Goal: Task Accomplishment & Management: Complete application form

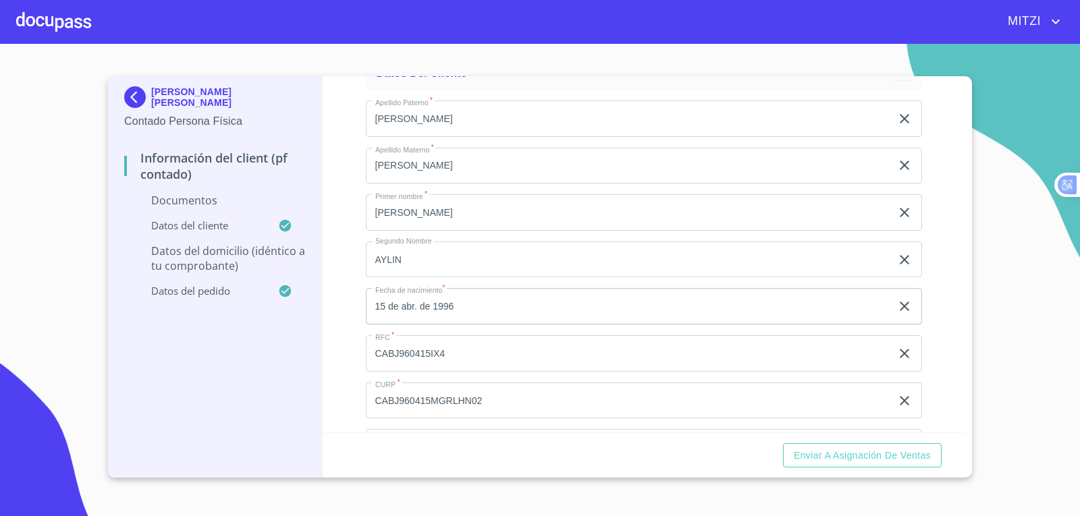
scroll to position [1147, 0]
click at [51, 22] on div at bounding box center [53, 21] width 75 height 43
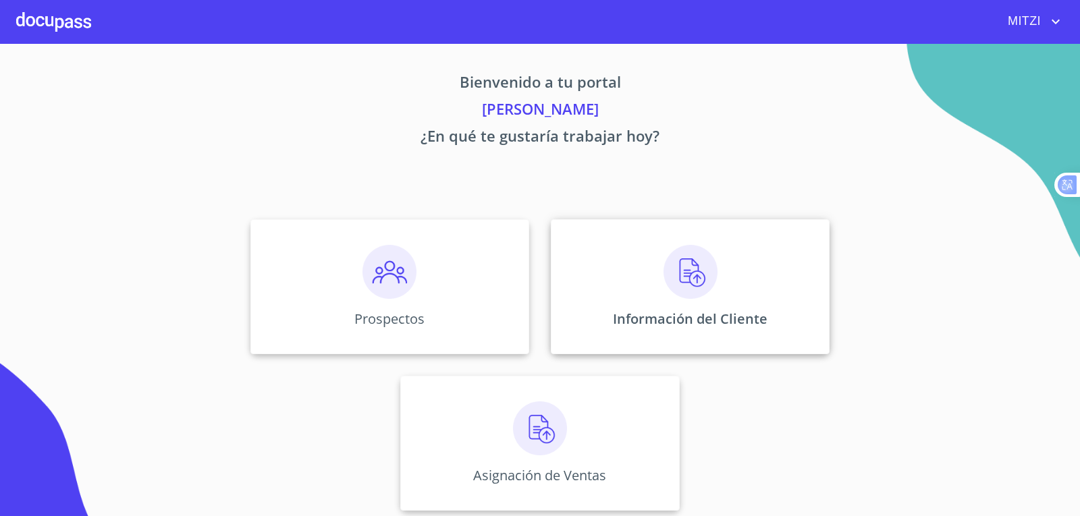
click at [703, 252] on img at bounding box center [690, 272] width 54 height 54
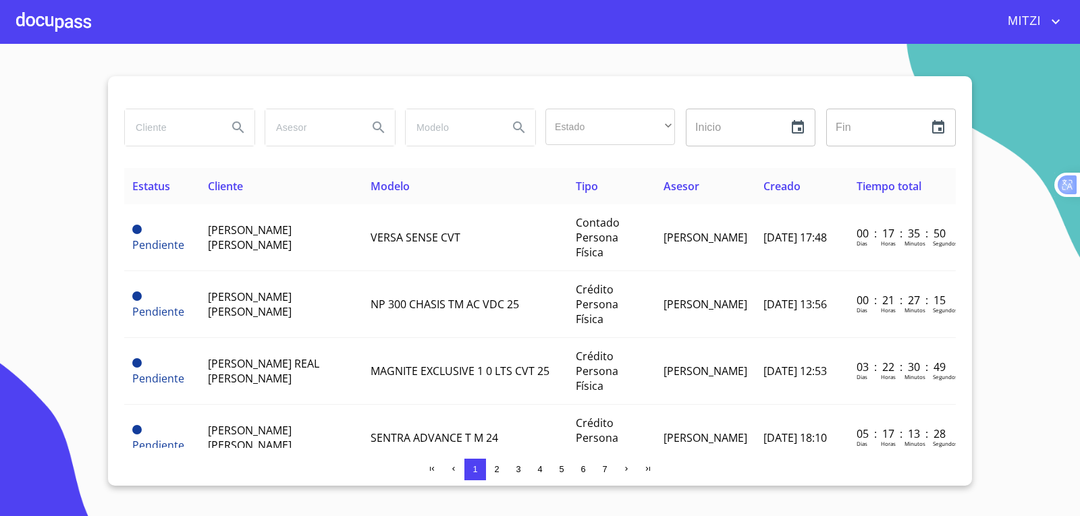
click at [171, 141] on input "search" at bounding box center [171, 127] width 92 height 36
type input "c"
type input "[PERSON_NAME]"
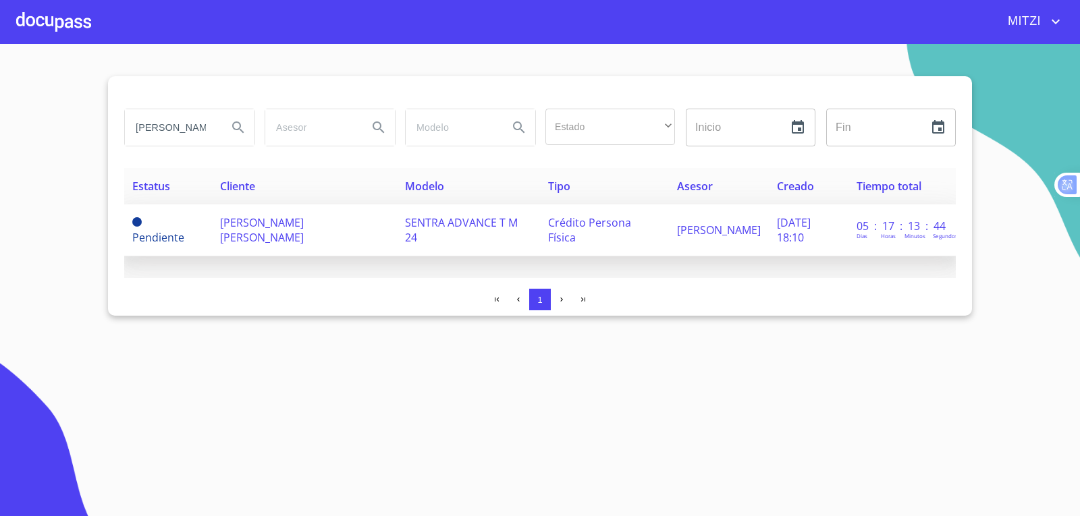
click at [468, 214] on td "SENTRA ADVANCE T M 24" at bounding box center [468, 230] width 143 height 52
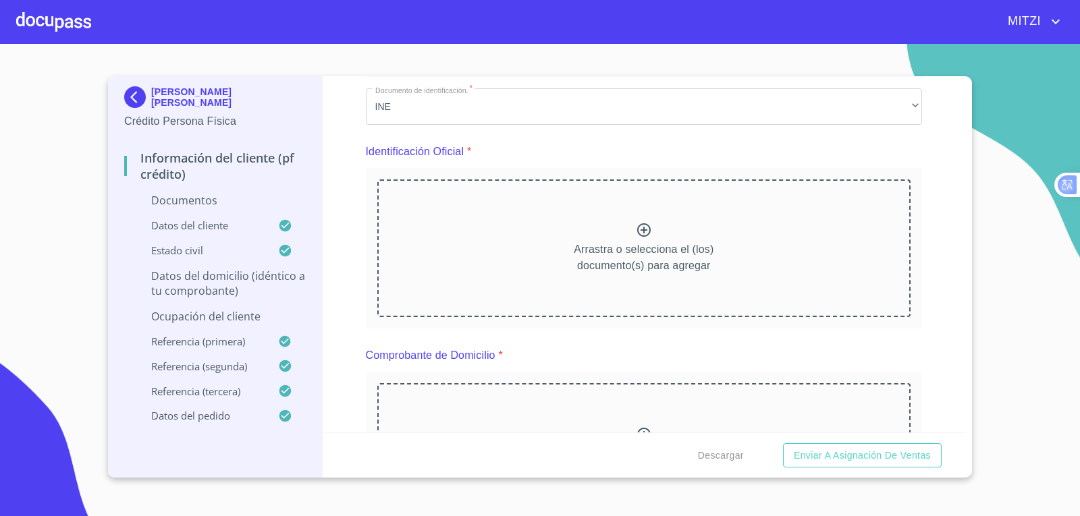
scroll to position [135, 0]
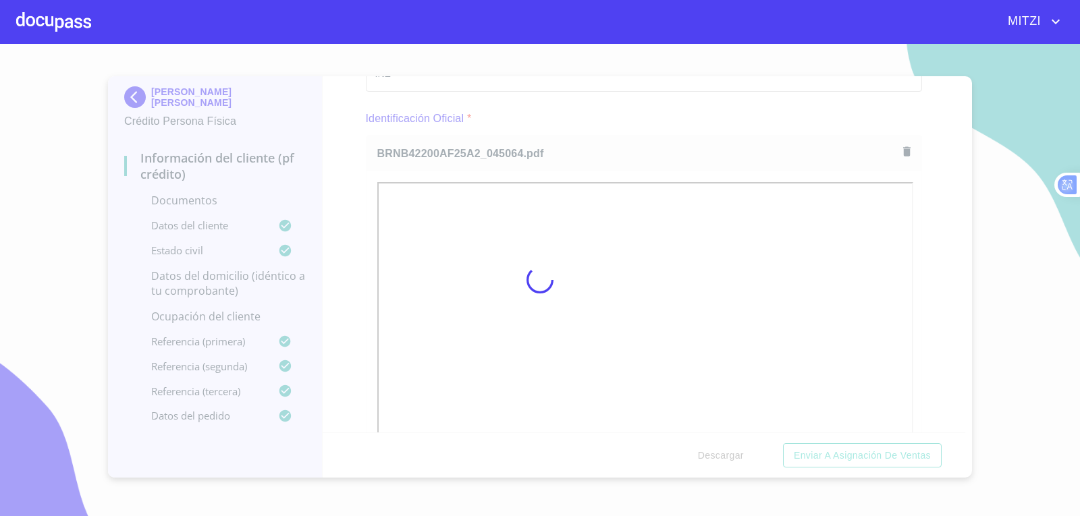
drag, startPoint x: 696, startPoint y: 109, endPoint x: 712, endPoint y: 179, distance: 71.2
click at [696, 109] on div at bounding box center [540, 280] width 1080 height 472
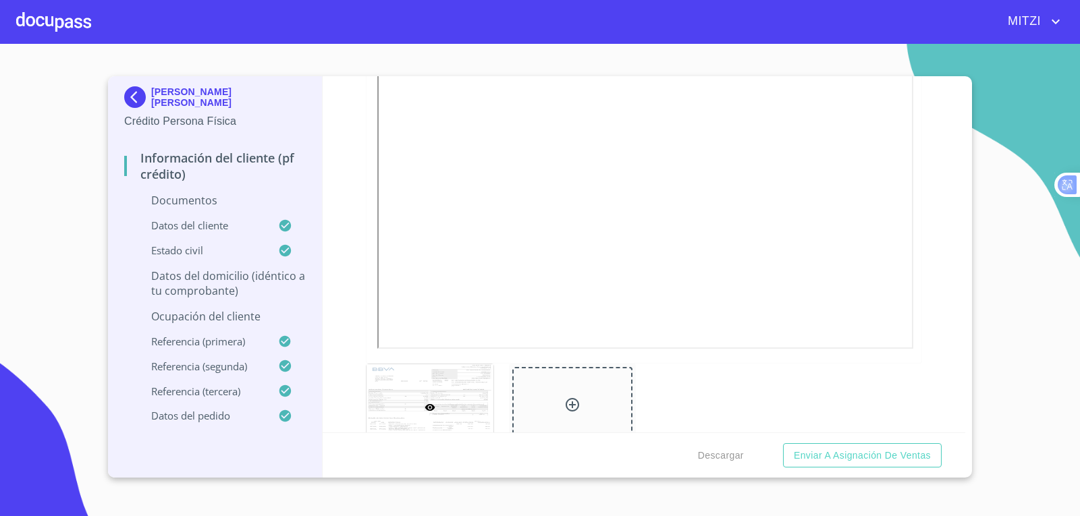
scroll to position [2024, 0]
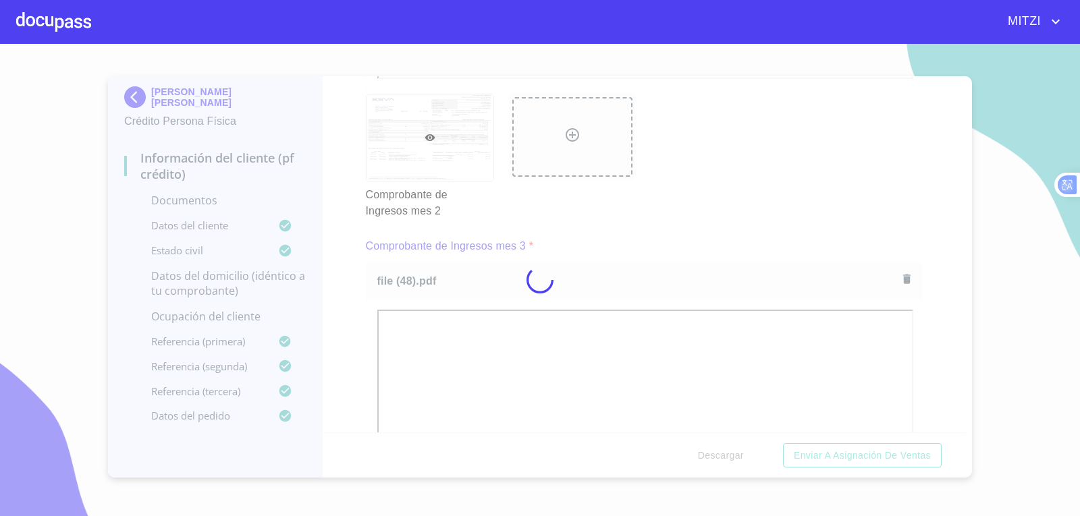
click at [646, 217] on div at bounding box center [540, 280] width 1080 height 472
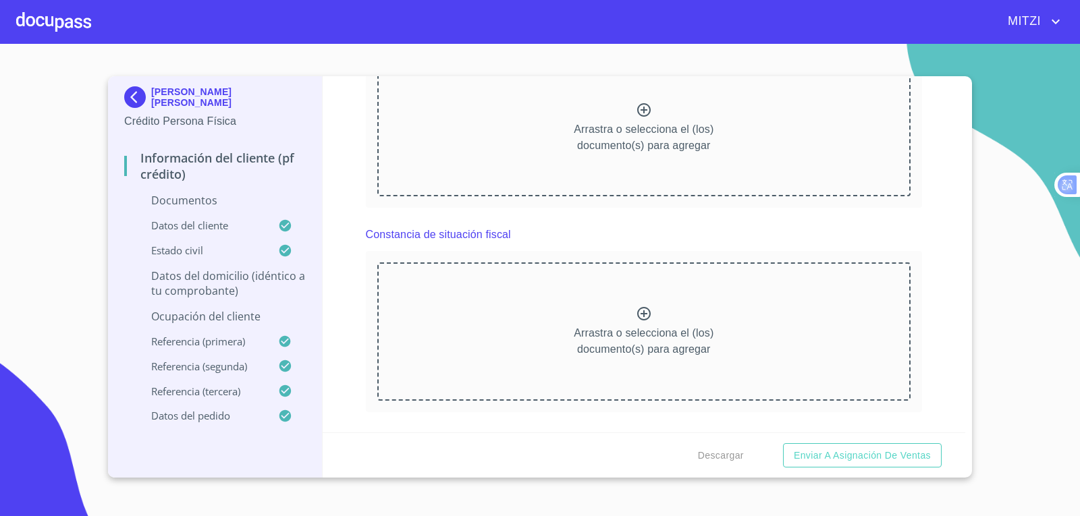
scroll to position [2834, 0]
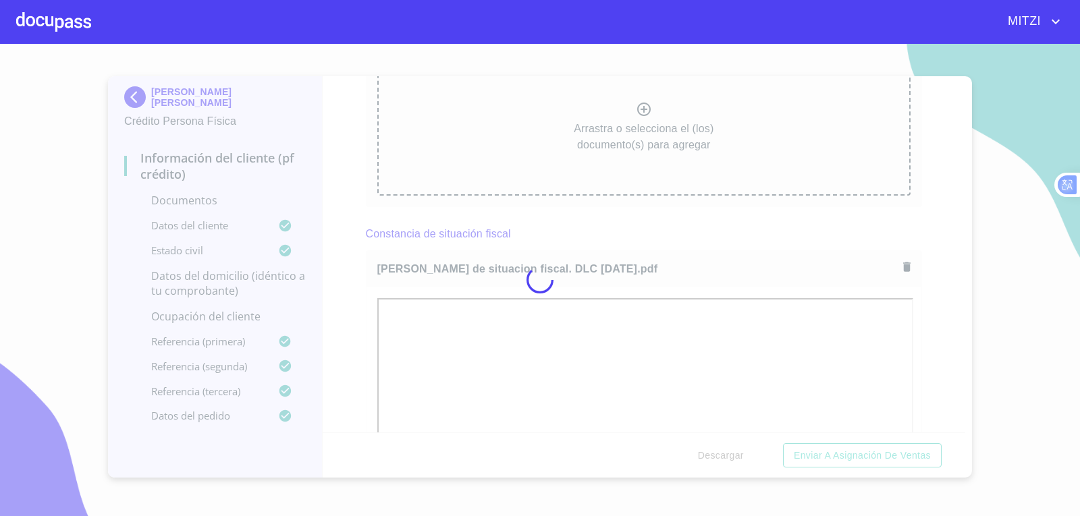
click at [682, 231] on div at bounding box center [540, 280] width 1080 height 472
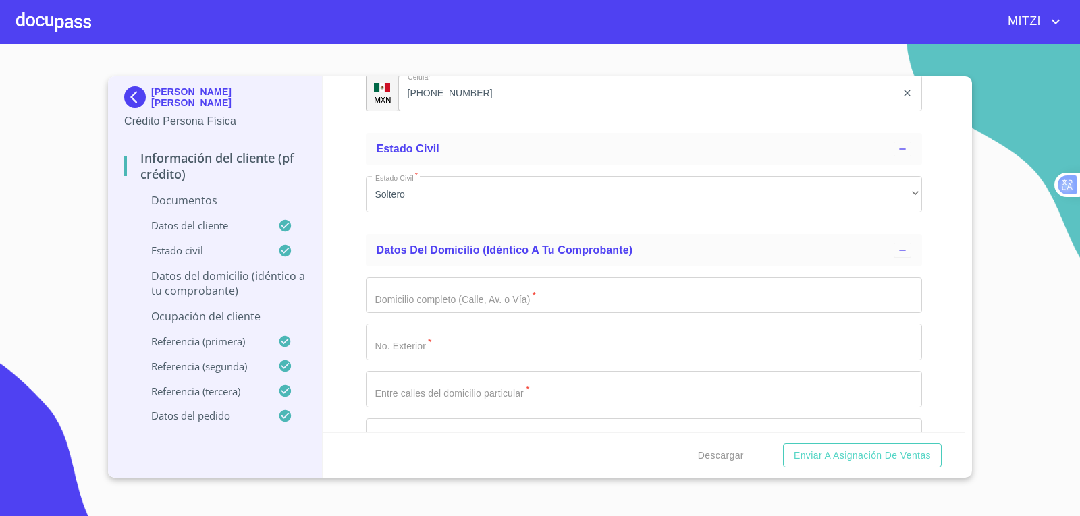
scroll to position [4656, 0]
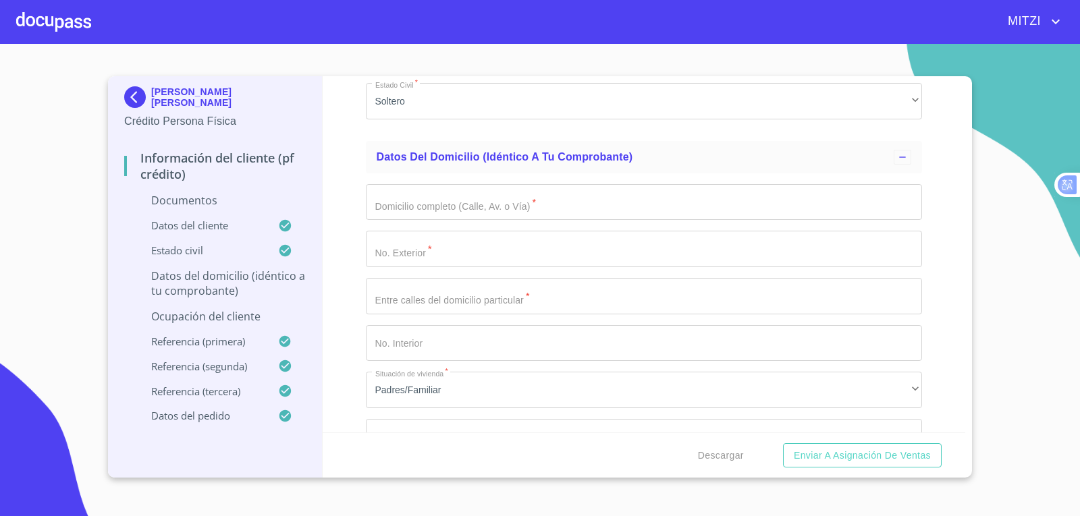
click at [508, 202] on input "Documento de identificación.   *" at bounding box center [644, 202] width 557 height 36
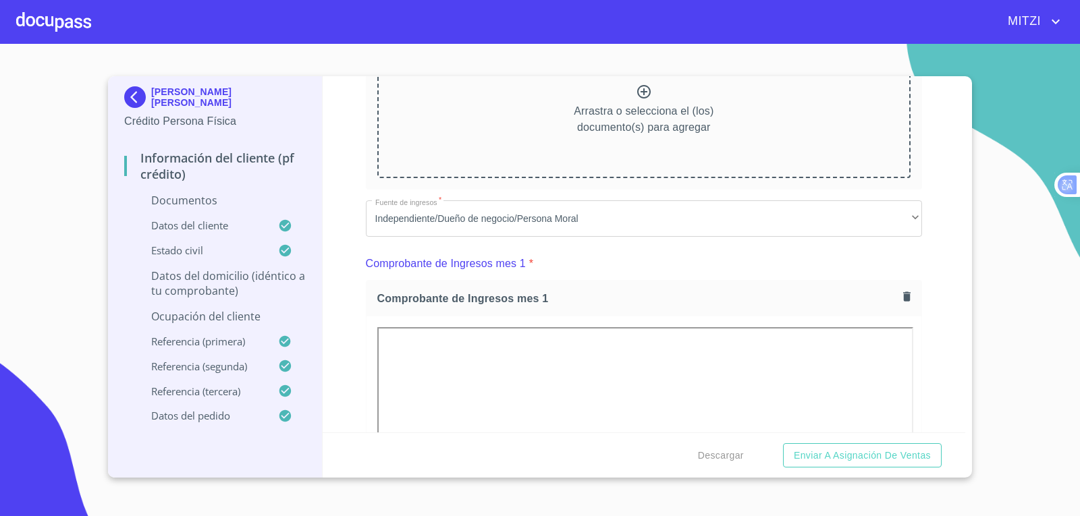
scroll to position [742, 0]
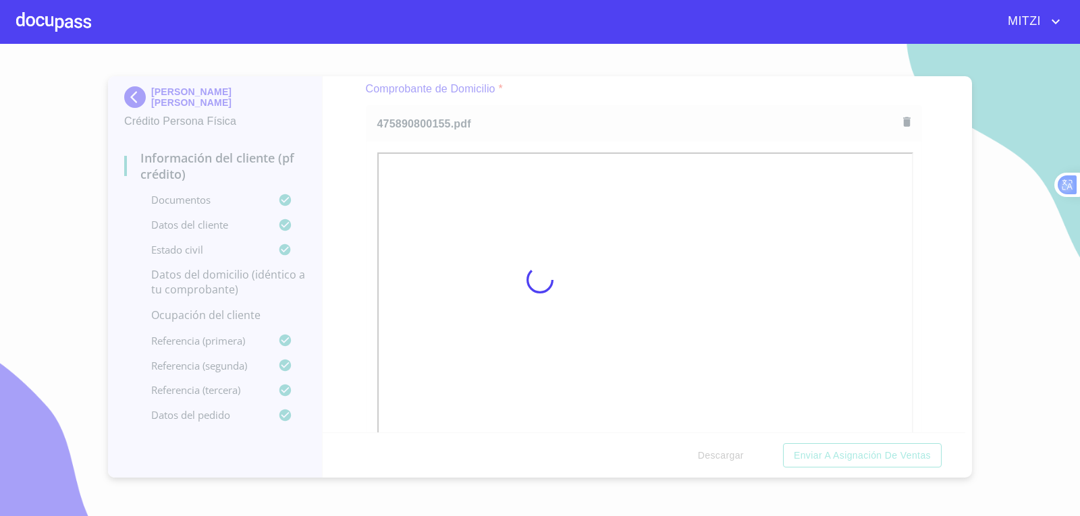
click at [659, 86] on div at bounding box center [540, 280] width 1080 height 472
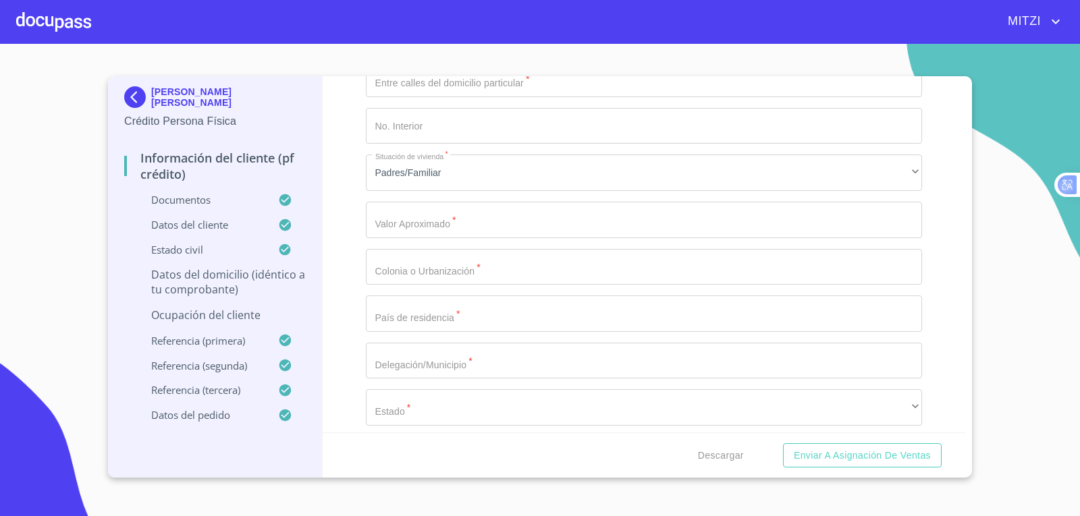
scroll to position [4993, 0]
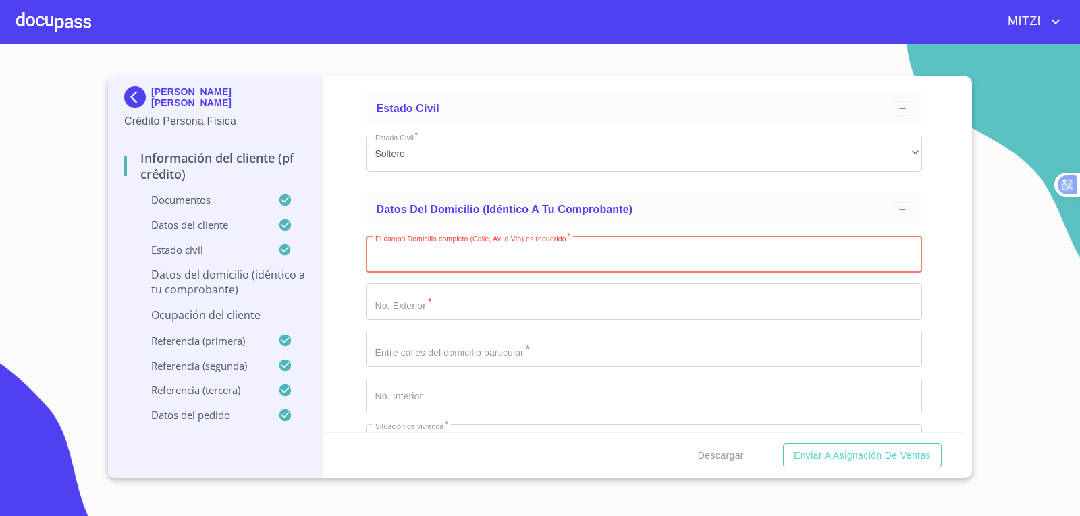
click at [488, 253] on input "Documento de identificación.   *" at bounding box center [644, 255] width 557 height 36
type input "cuevitas"
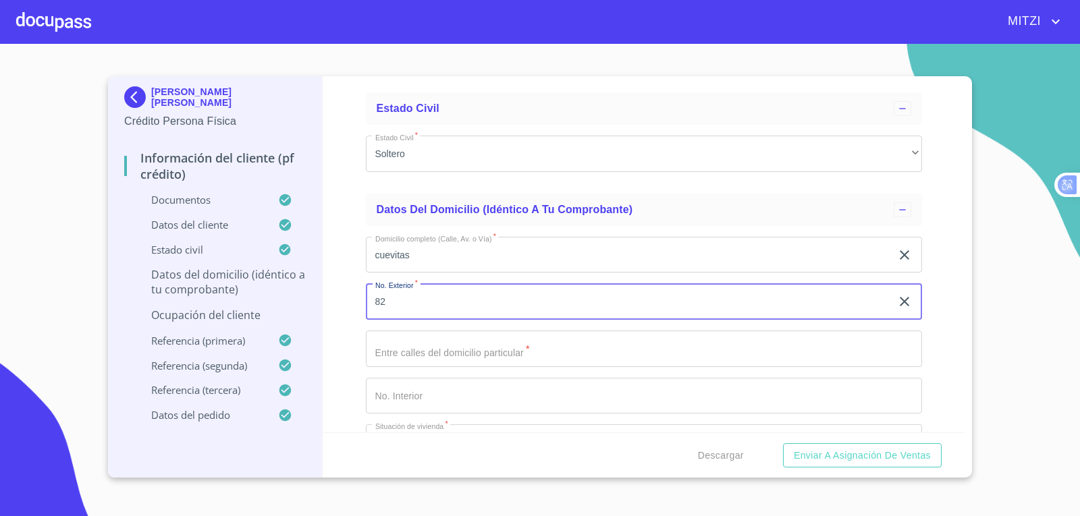
type input "82"
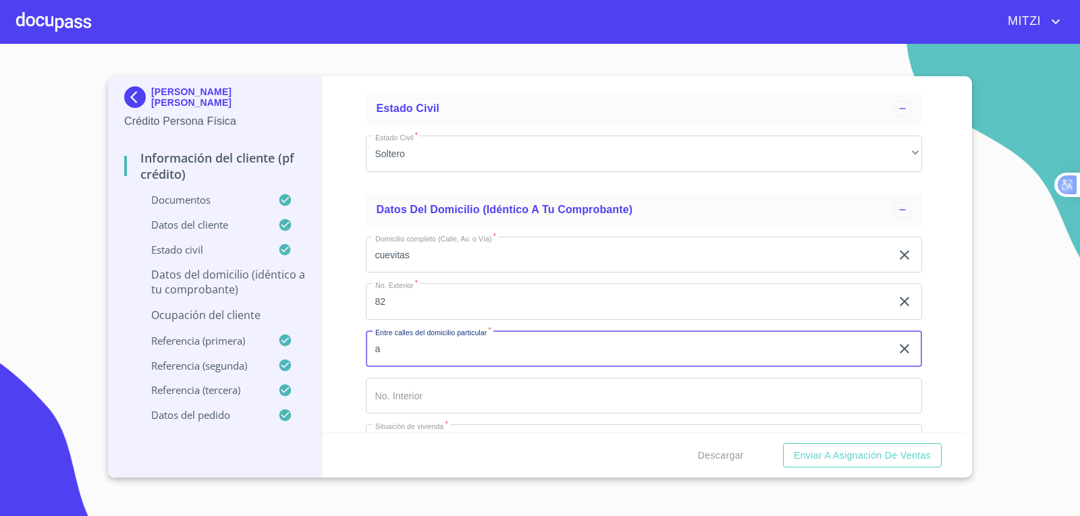
type input "a"
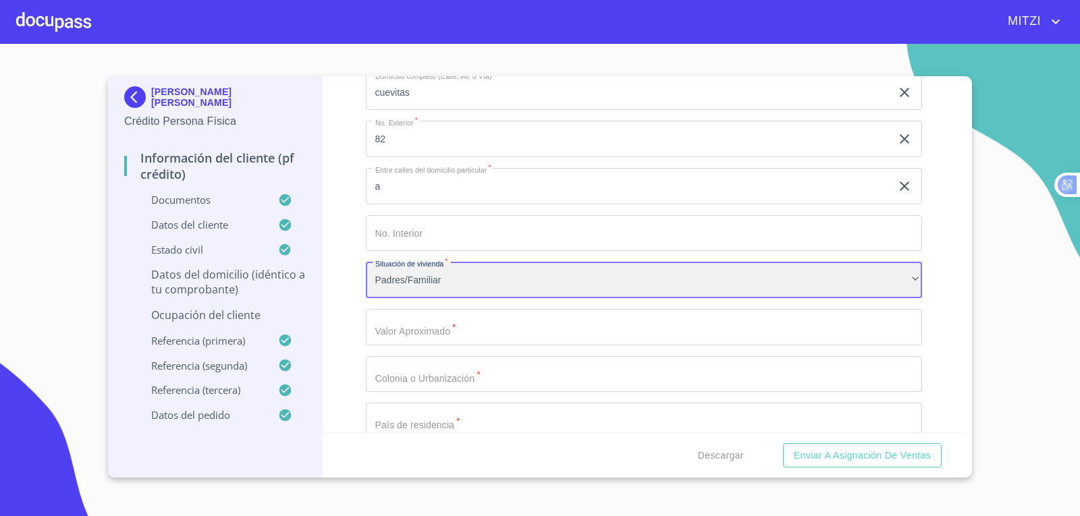
scroll to position [5156, 0]
click at [445, 289] on div "Padres/Familiar" at bounding box center [644, 279] width 557 height 36
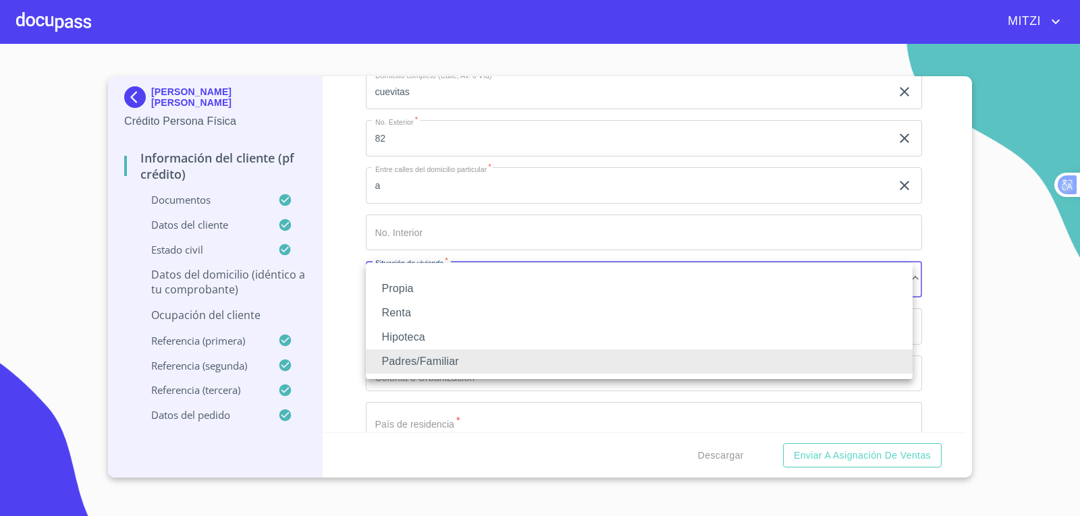
click at [330, 381] on div at bounding box center [540, 258] width 1080 height 516
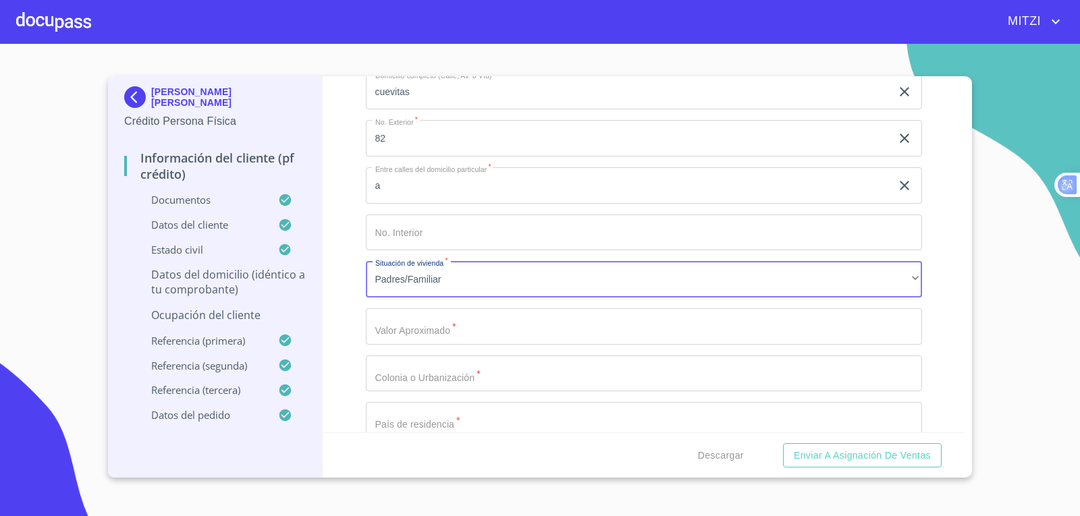
click at [439, 332] on input "Documento de identificación.   *" at bounding box center [644, 326] width 557 height 36
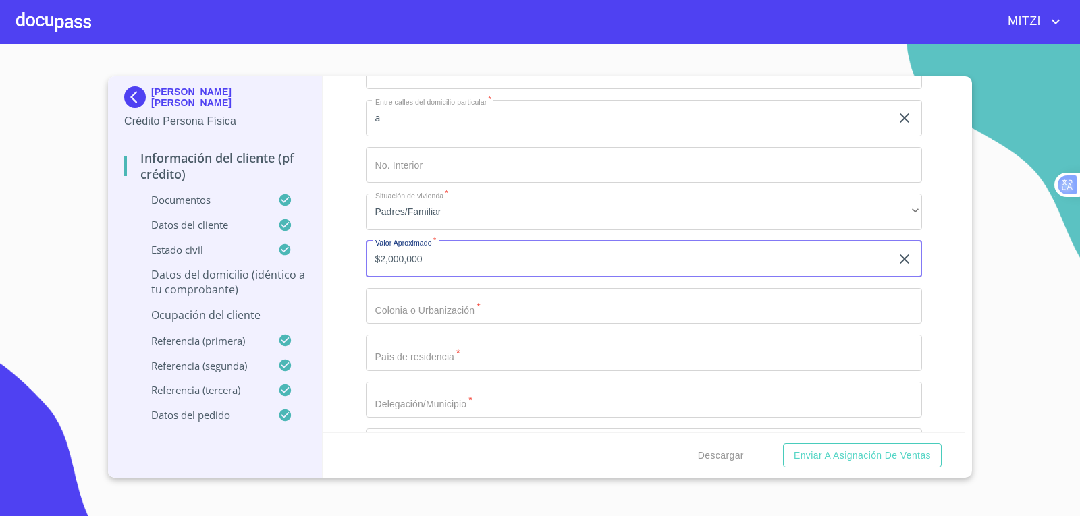
type input "$2,000,000"
click at [451, 312] on input "Documento de identificación.   *" at bounding box center [644, 306] width 557 height 36
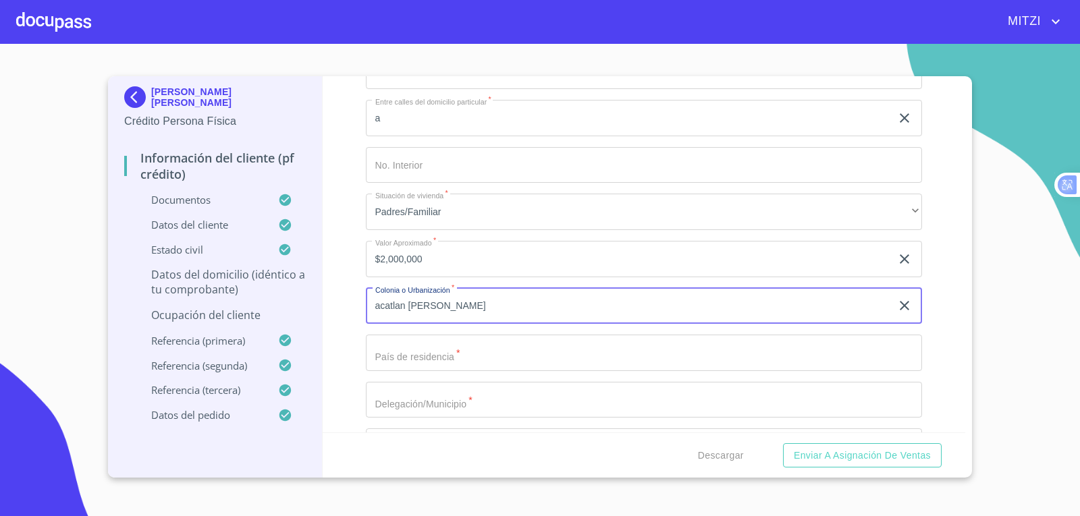
type input "acatlan [PERSON_NAME]"
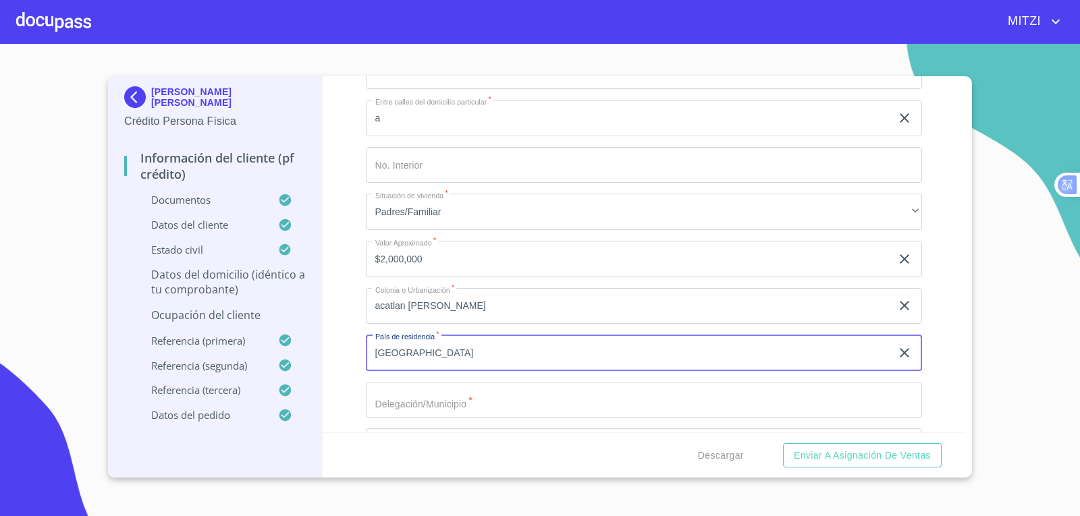
type input "[GEOGRAPHIC_DATA]"
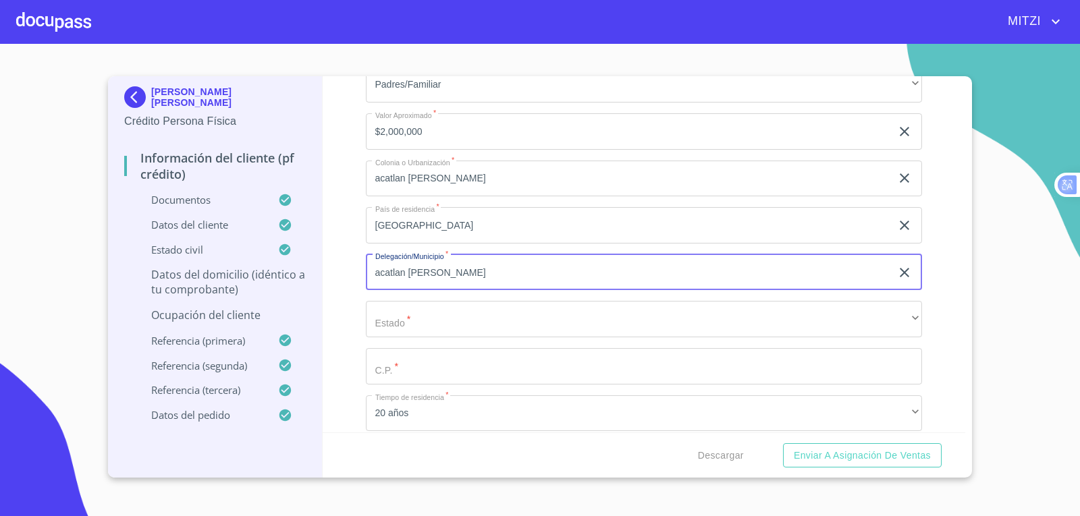
scroll to position [5426, 0]
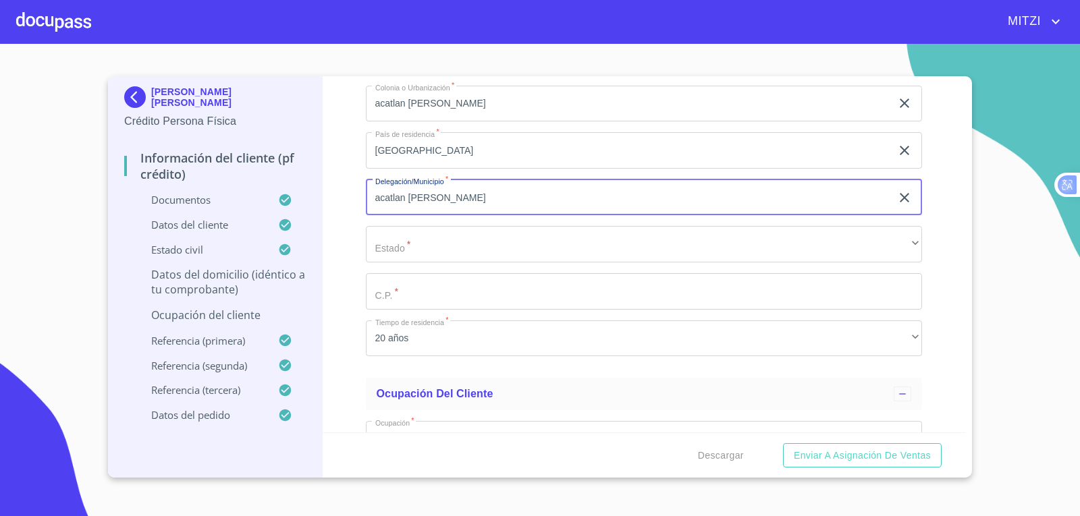
type input "acatlan [PERSON_NAME]"
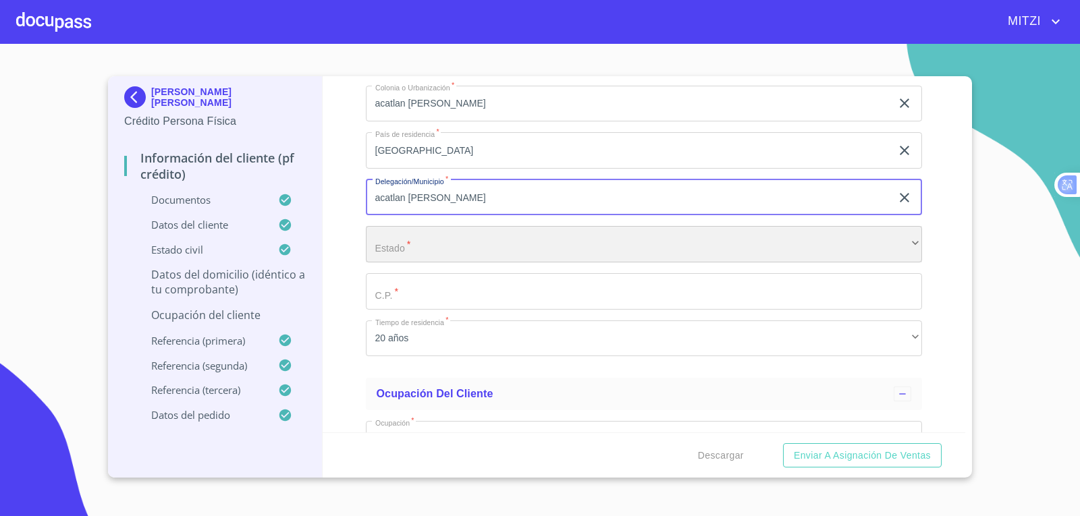
click at [432, 242] on div "​" at bounding box center [644, 244] width 557 height 36
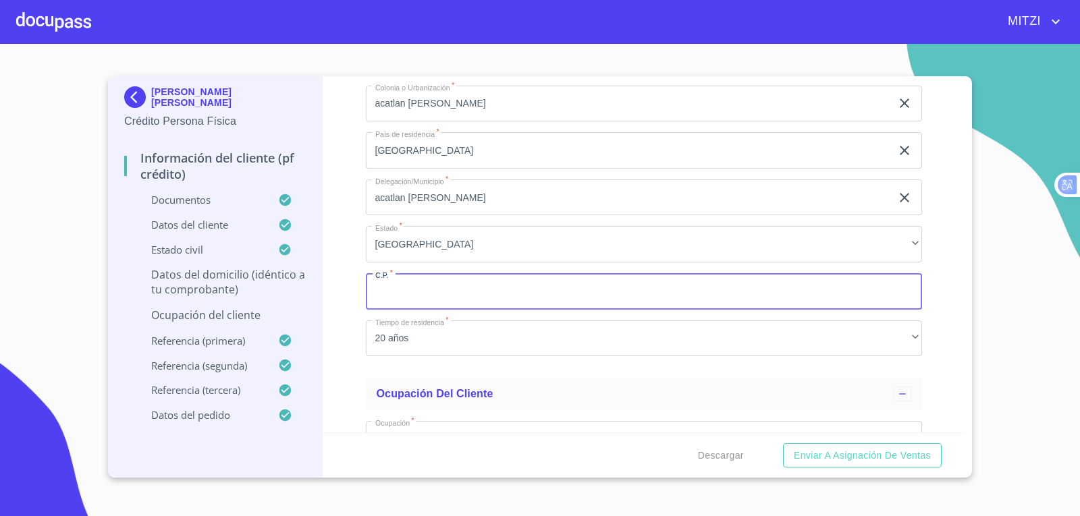
click at [434, 288] on input "Documento de identificación.   *" at bounding box center [644, 291] width 557 height 36
type input "45700"
click at [360, 271] on div "Información del cliente (PF crédito) Documentos Documento de identificación.   …" at bounding box center [644, 254] width 643 height 356
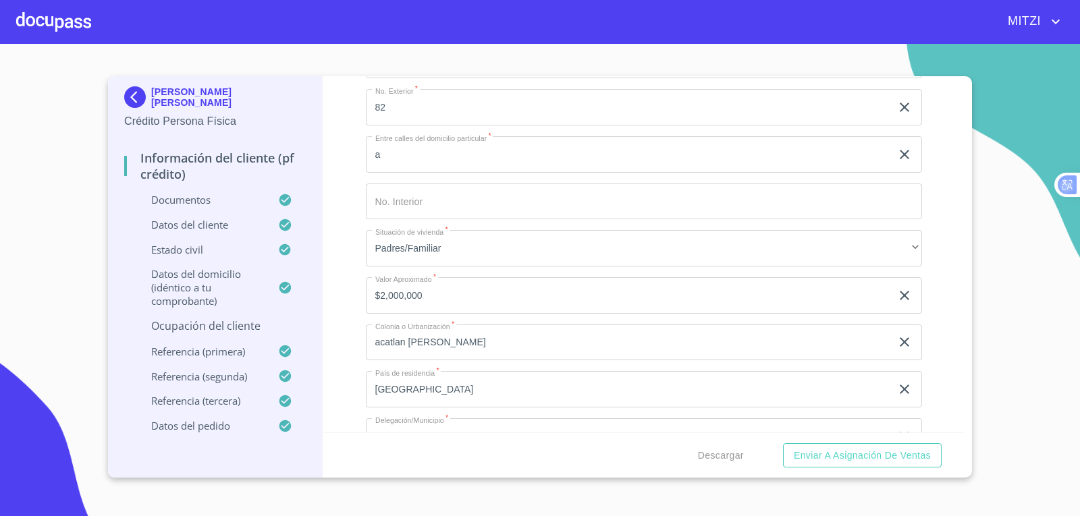
scroll to position [5156, 0]
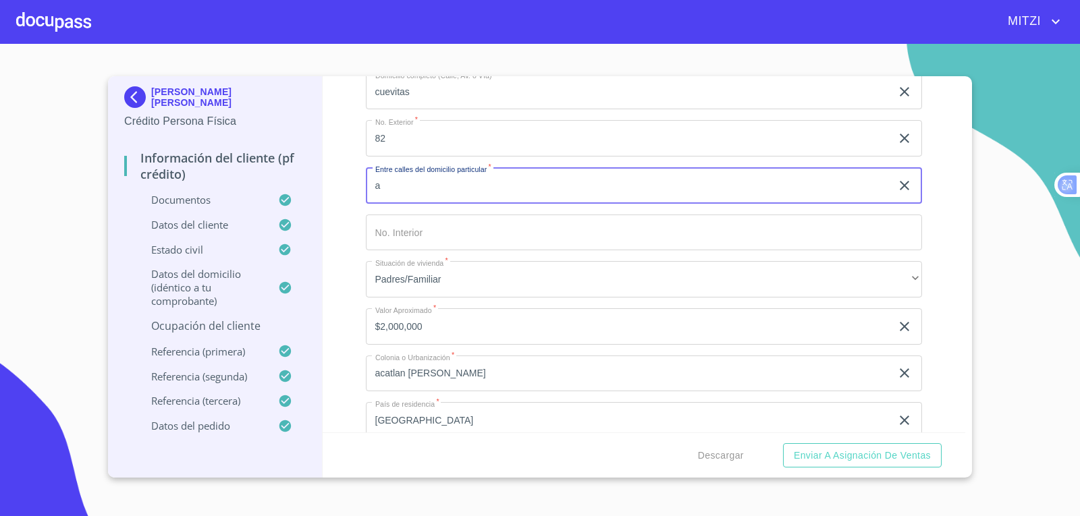
click at [497, 202] on input "a" at bounding box center [629, 185] width 526 height 36
type input "no especificada"
click at [506, 143] on input "82" at bounding box center [629, 138] width 526 height 36
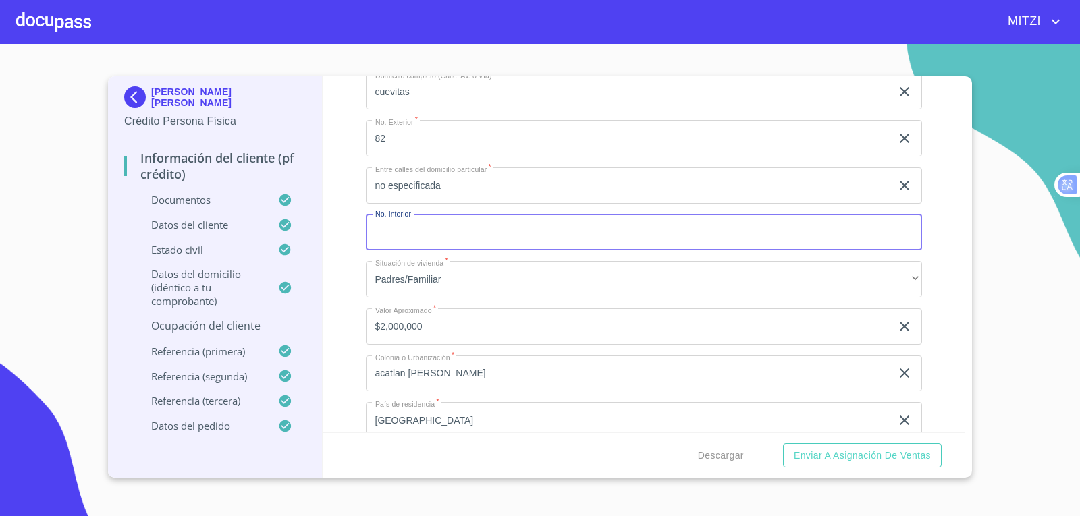
click at [484, 237] on input "Documento de identificación.   *" at bounding box center [644, 233] width 557 height 36
type input "a"
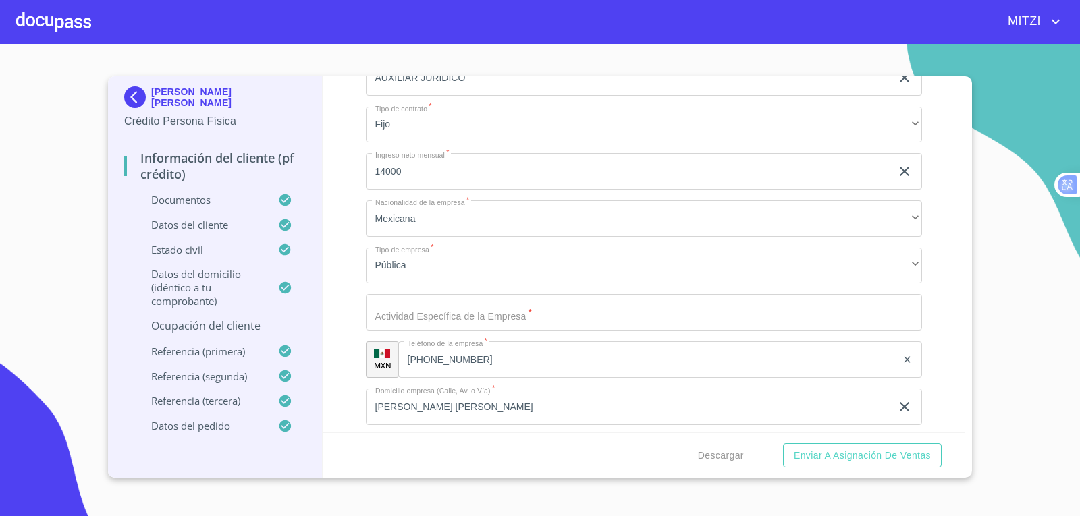
scroll to position [6033, 0]
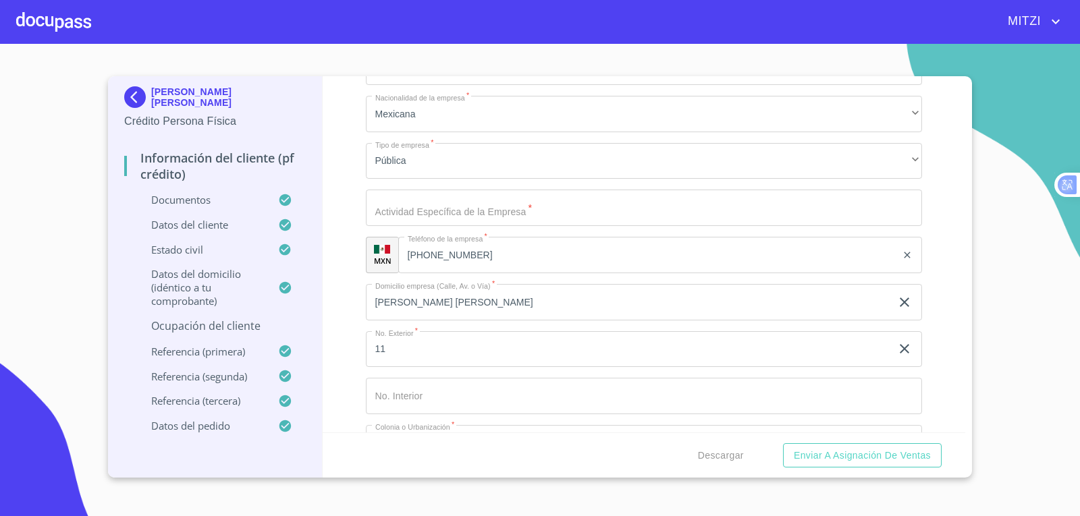
type input "A"
click at [478, 223] on input "Documento de identificación.   *" at bounding box center [644, 208] width 557 height 36
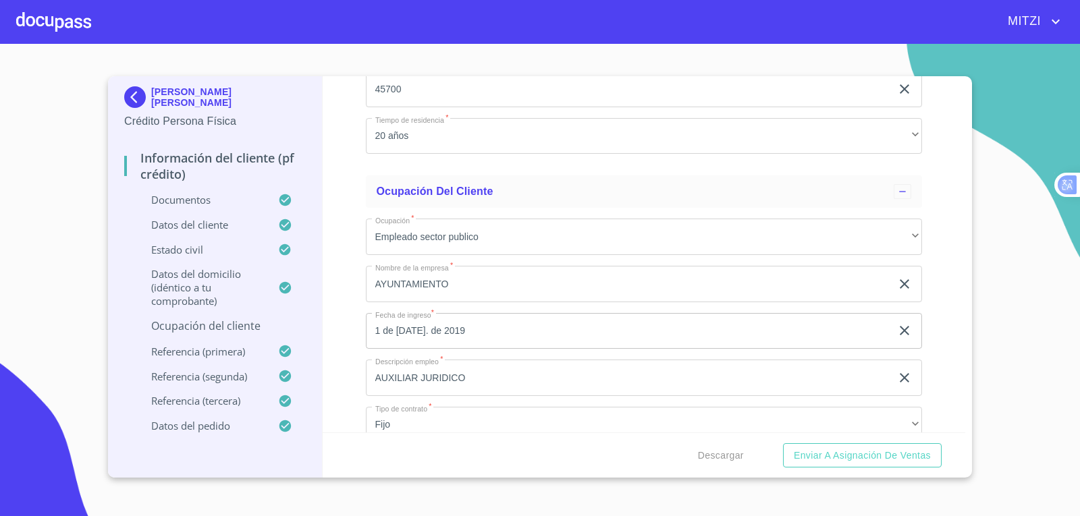
scroll to position [5898, 0]
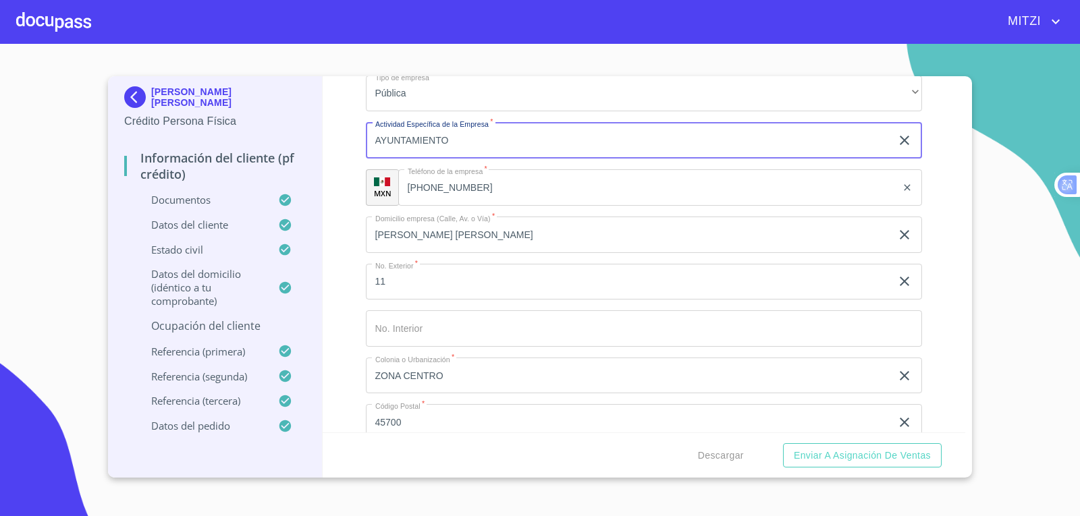
type input "AYUNTAMIENTO"
click at [349, 215] on div "Información del cliente (PF crédito) Documentos Documento de identificación.   …" at bounding box center [644, 254] width 643 height 356
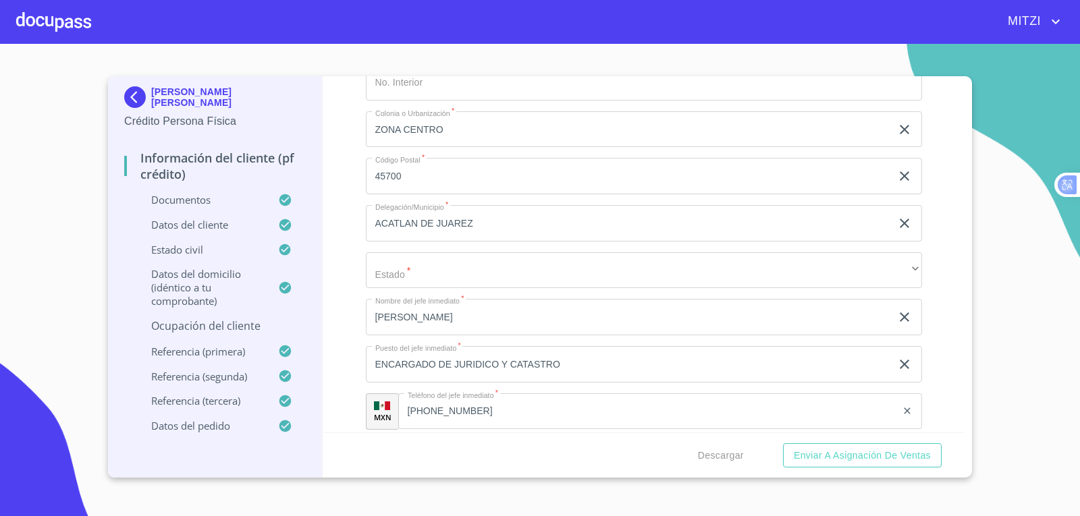
scroll to position [6371, 0]
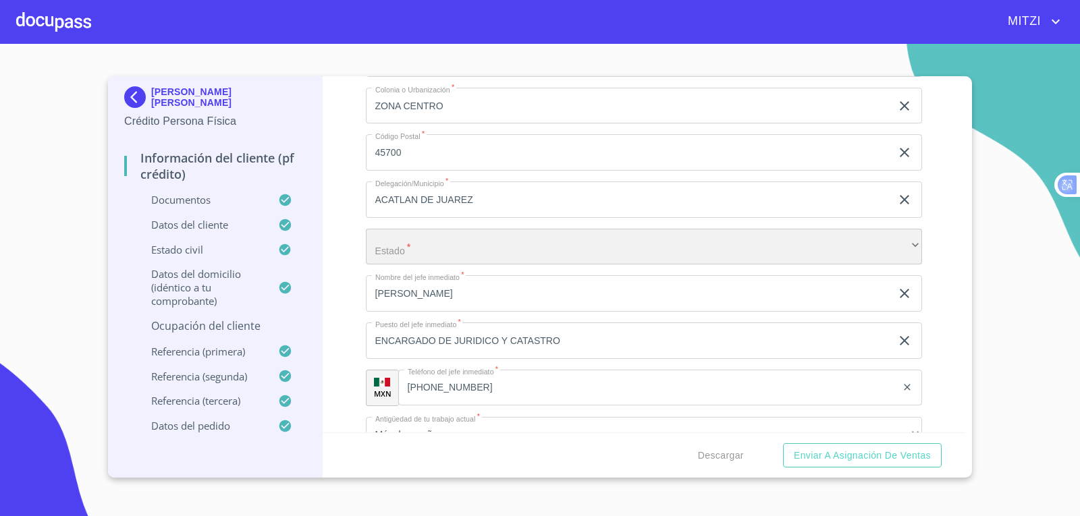
click at [503, 252] on div "​" at bounding box center [644, 247] width 557 height 36
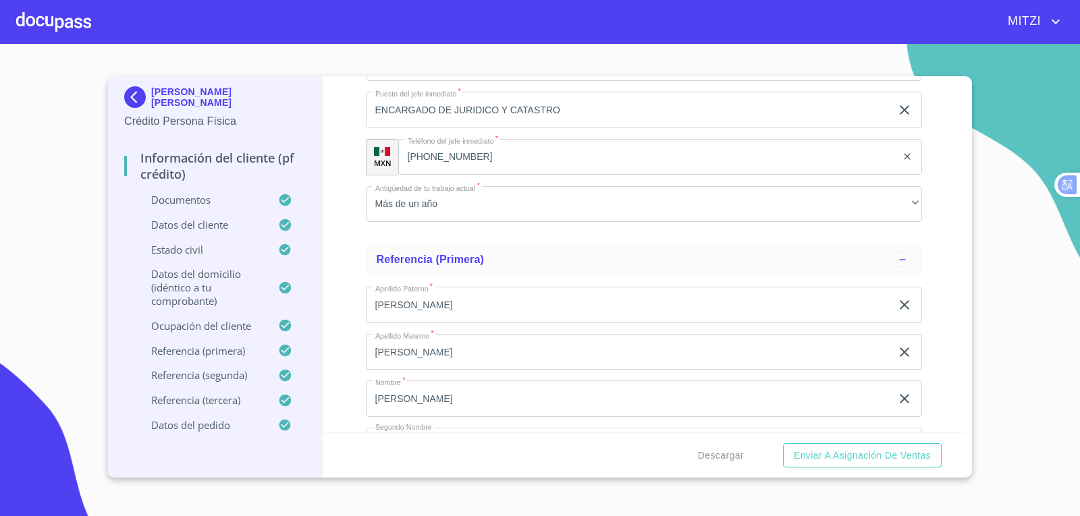
scroll to position [6564, 0]
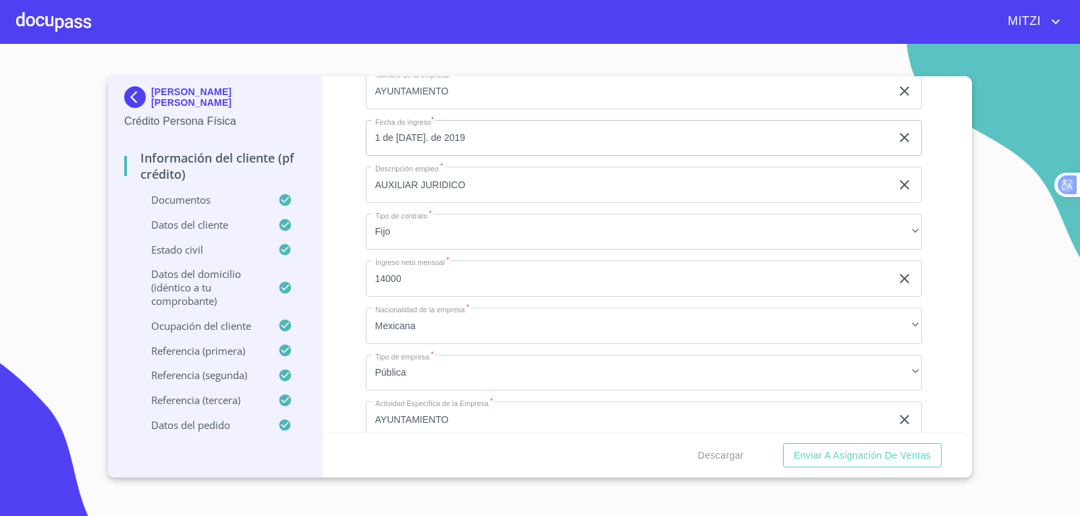
click at [328, 243] on div "Información del cliente (PF crédito) Documentos Documento de identificación.   …" at bounding box center [644, 254] width 643 height 356
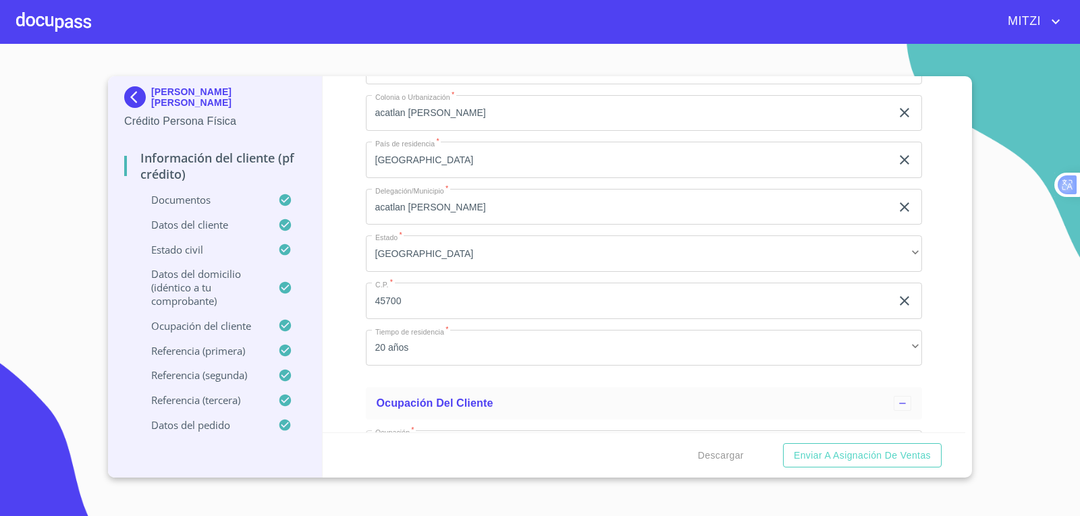
scroll to position [5214, 0]
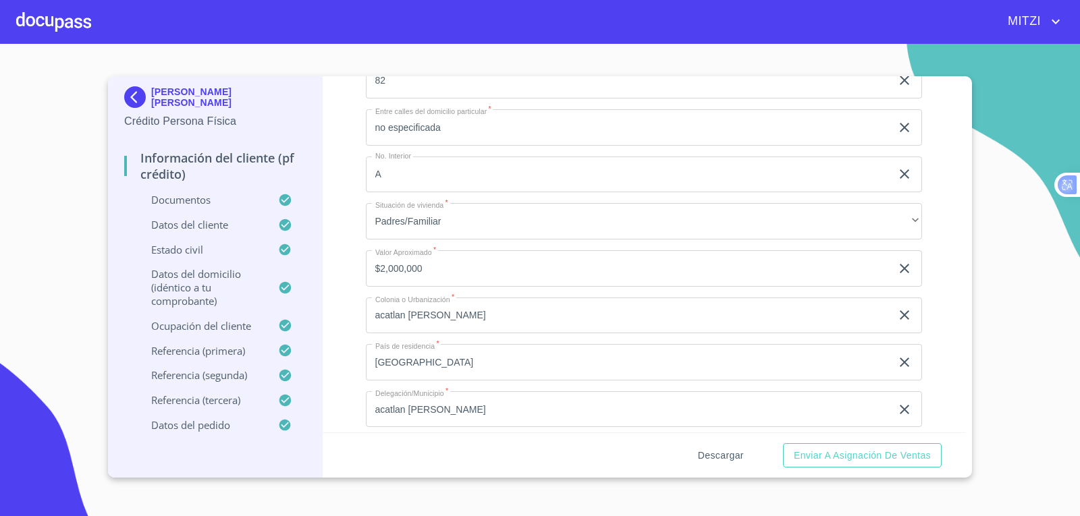
click at [735, 451] on span "Descargar" at bounding box center [721, 455] width 46 height 17
click at [832, 453] on span "Enviar a Asignación de Ventas" at bounding box center [861, 455] width 137 height 17
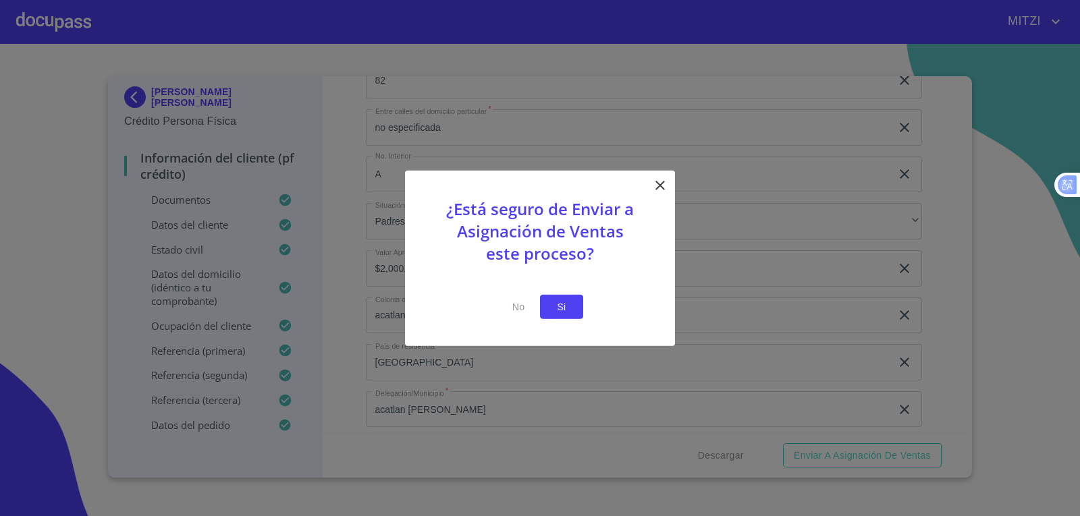
click at [564, 308] on span "Si" at bounding box center [562, 306] width 22 height 17
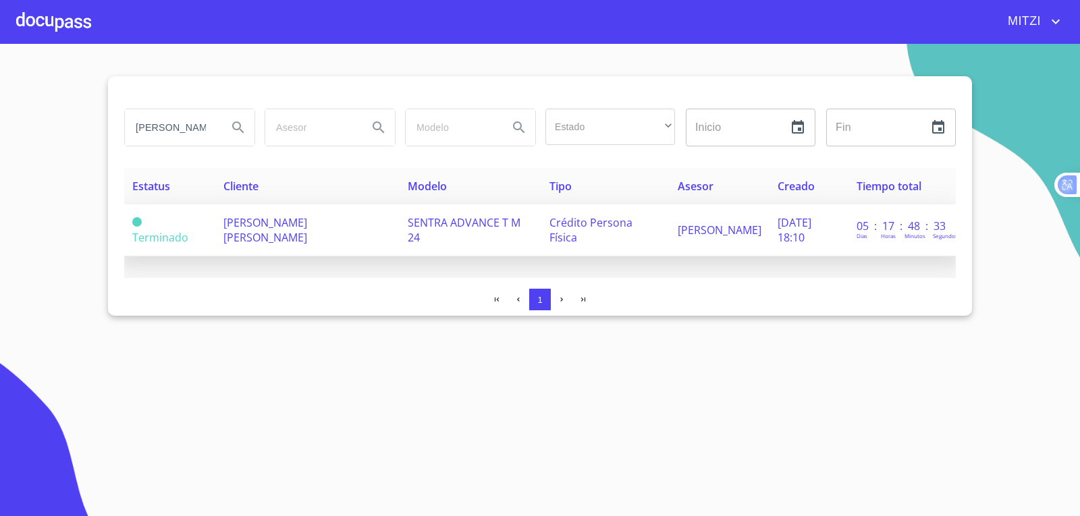
click at [269, 232] on span "[PERSON_NAME] [PERSON_NAME]" at bounding box center [265, 230] width 84 height 30
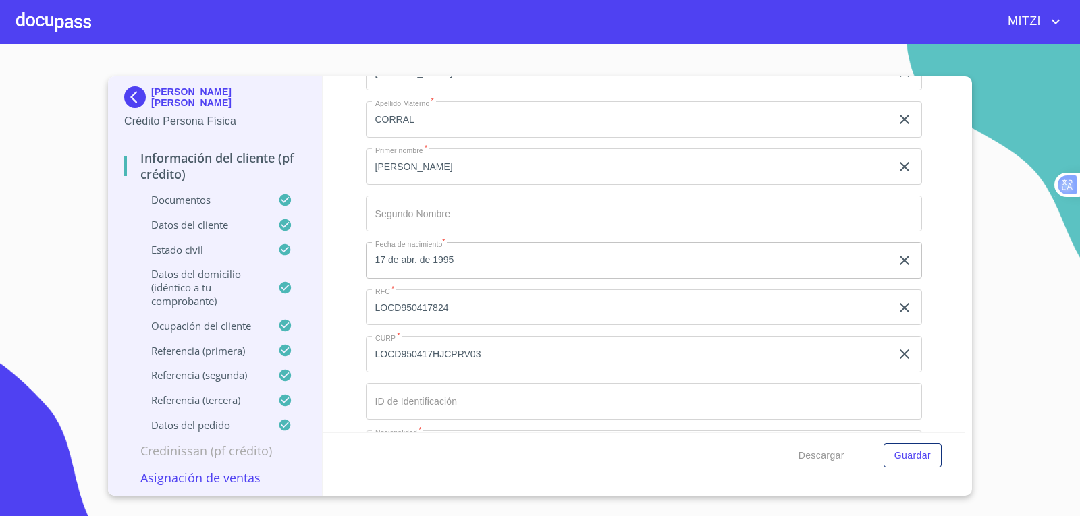
scroll to position [4521, 0]
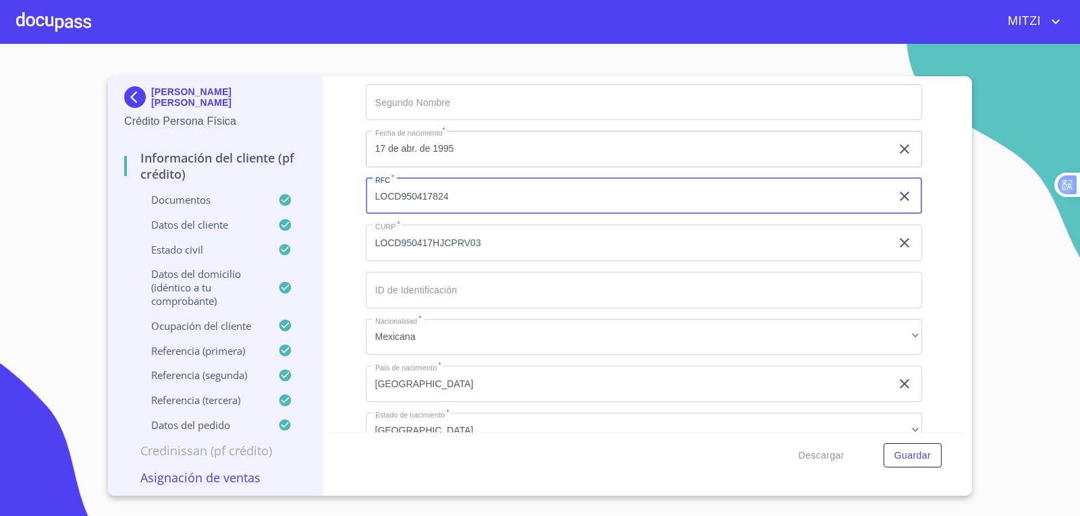
click at [497, 202] on input "LOCD950417824" at bounding box center [629, 196] width 526 height 36
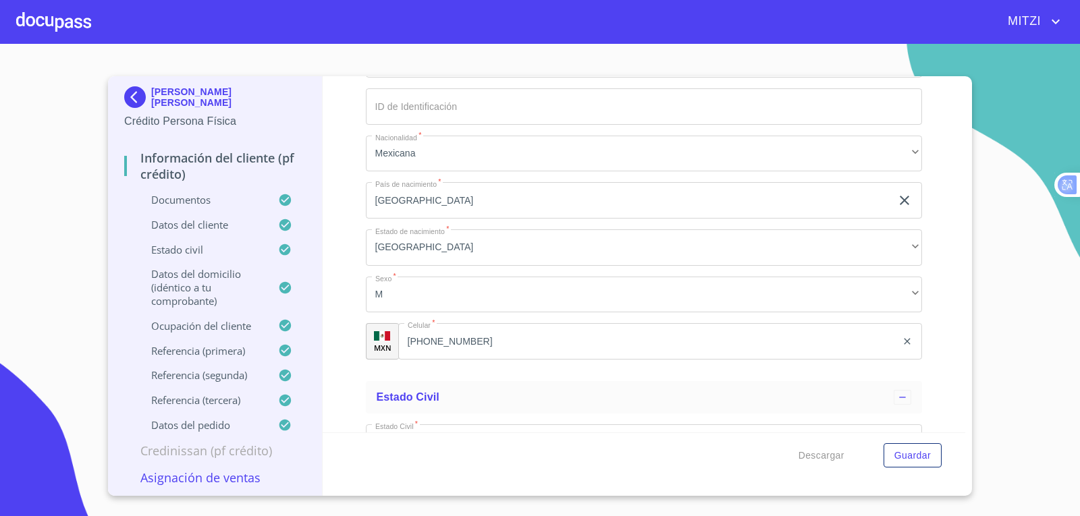
scroll to position [4723, 0]
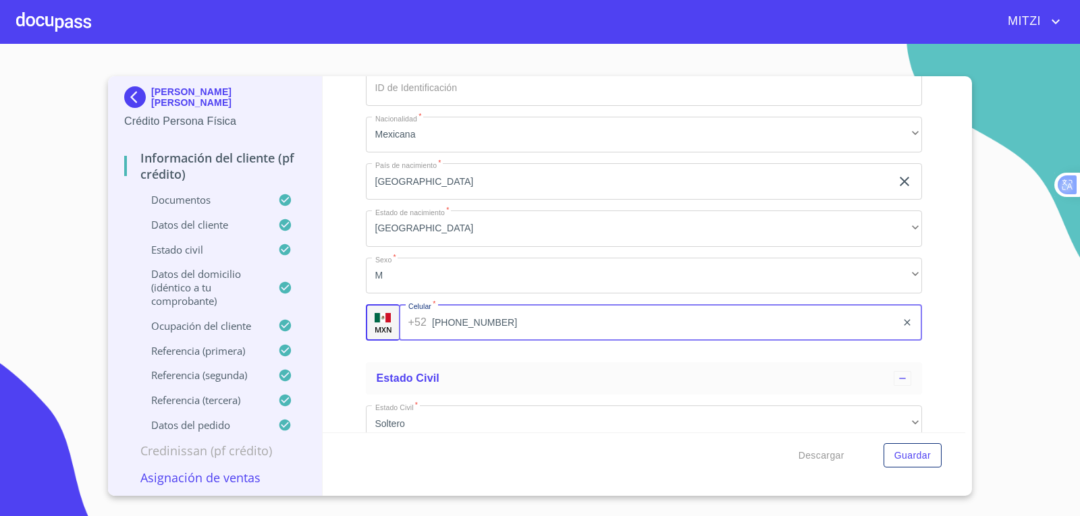
click at [472, 319] on input "[PHONE_NUMBER]" at bounding box center [664, 322] width 464 height 36
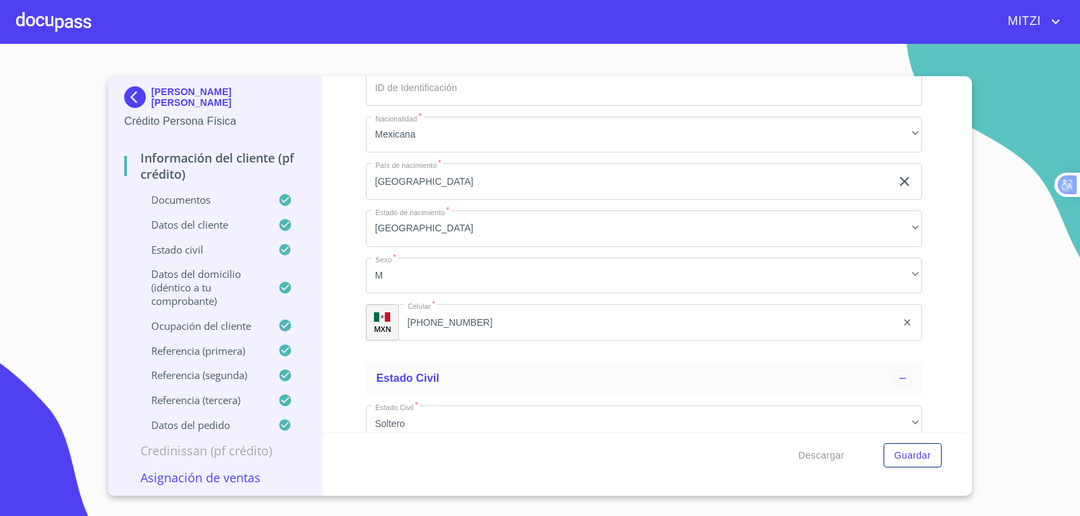
click at [51, 16] on div at bounding box center [53, 21] width 75 height 43
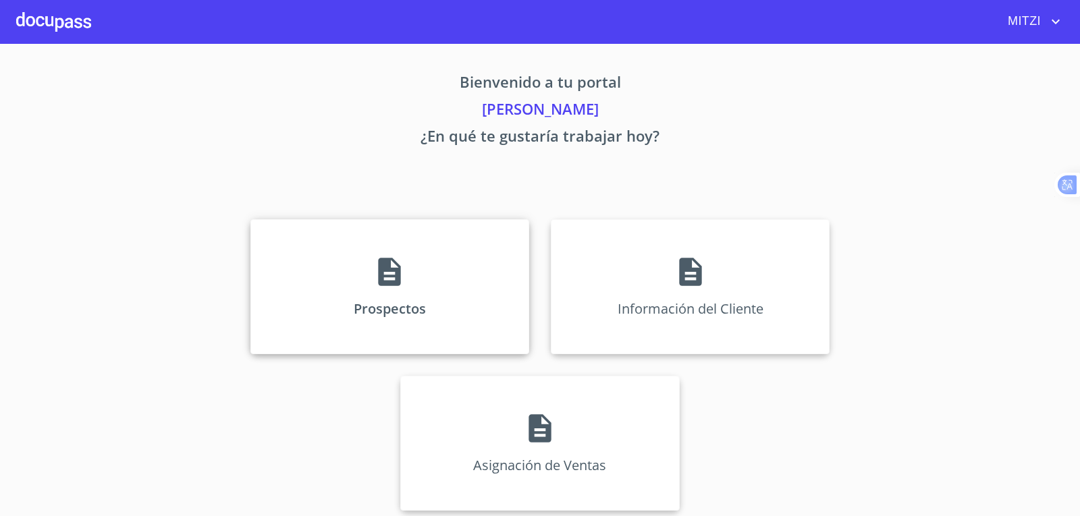
click at [422, 270] on div "Prospectos" at bounding box center [389, 286] width 279 height 135
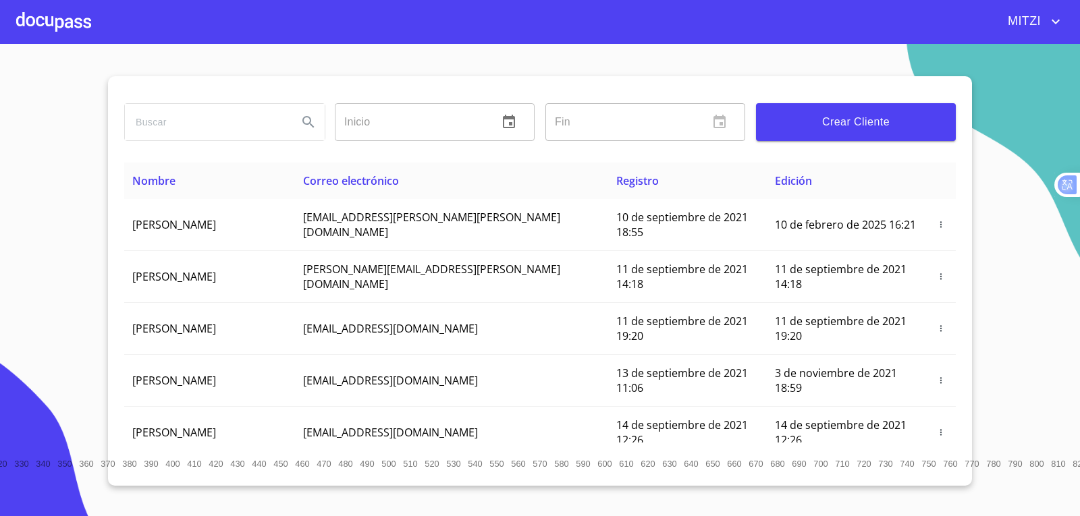
click at [249, 132] on input "search" at bounding box center [206, 122] width 162 height 36
type input "[PERSON_NAME]"
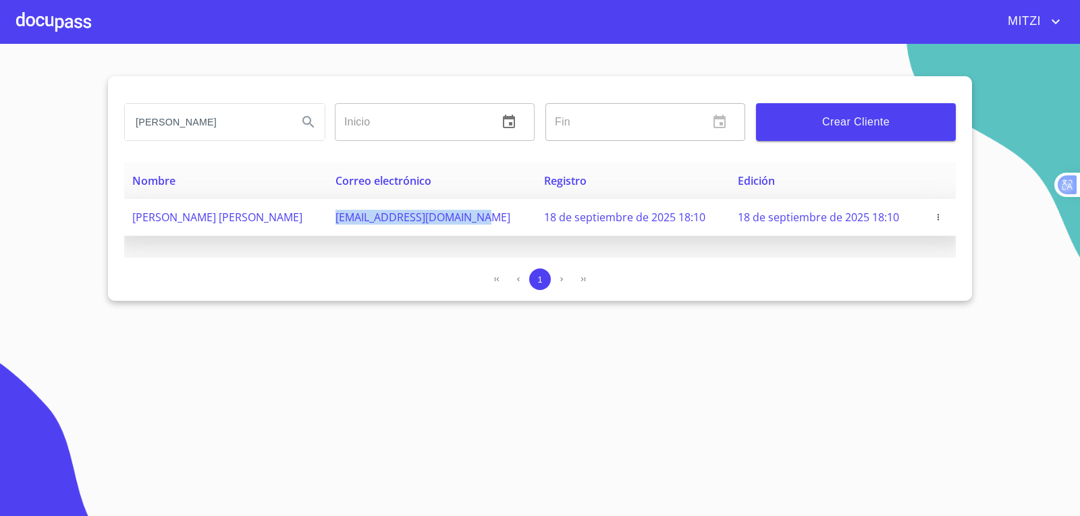
drag, startPoint x: 438, startPoint y: 217, endPoint x: 290, endPoint y: 221, distance: 147.8
click at [327, 221] on td "[EMAIL_ADDRESS][DOMAIN_NAME]" at bounding box center [431, 217] width 208 height 37
copy span "[EMAIL_ADDRESS][DOMAIN_NAME]"
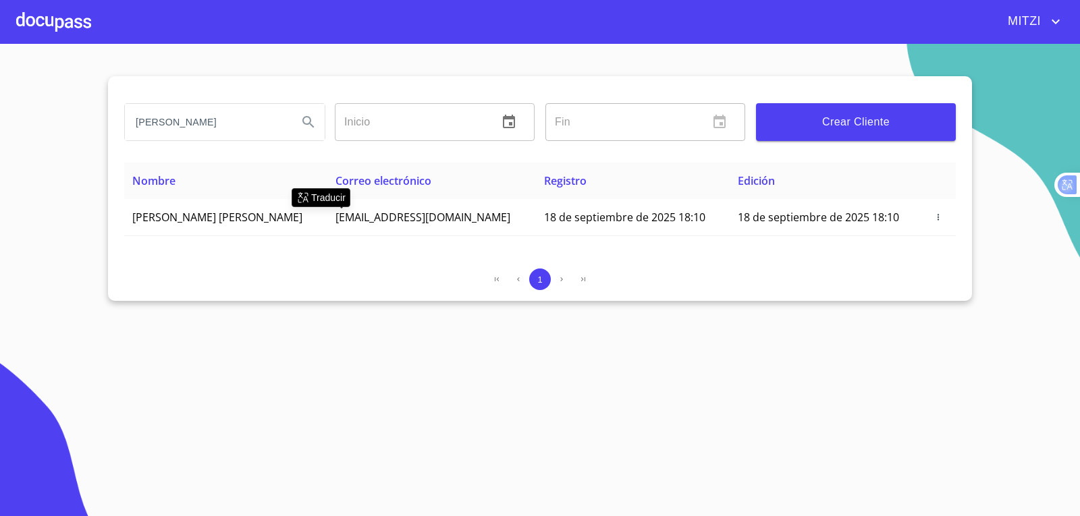
click at [525, 375] on section "[PERSON_NAME] Inicio ​ Fin ​ Crear Cliente Nombre Correo electrónico Registro E…" at bounding box center [540, 280] width 1080 height 472
